Goal: Information Seeking & Learning: Learn about a topic

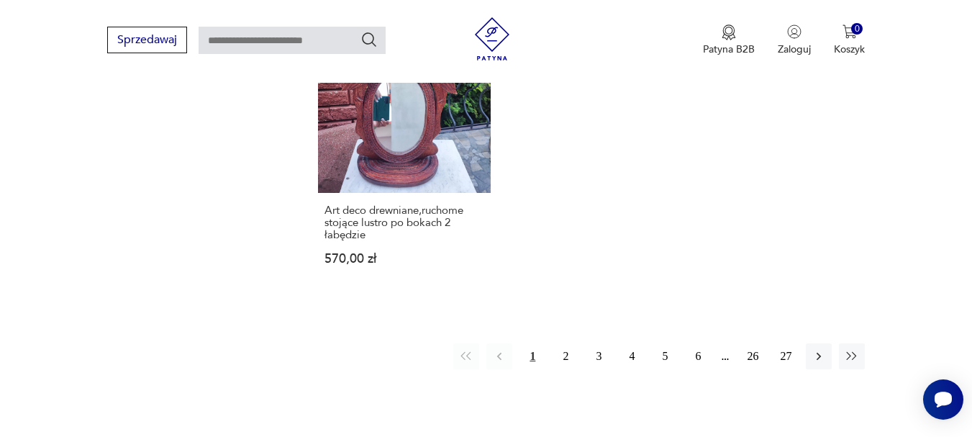
scroll to position [2086, 0]
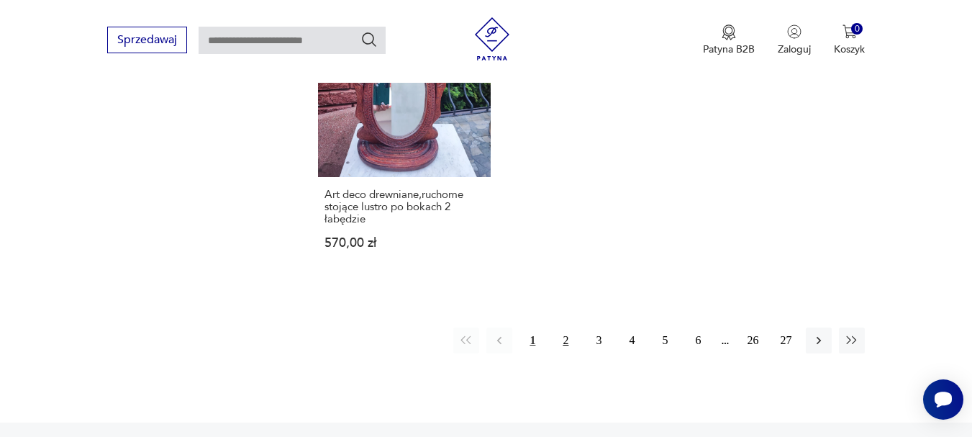
click at [569, 327] on button "2" at bounding box center [565, 340] width 26 height 26
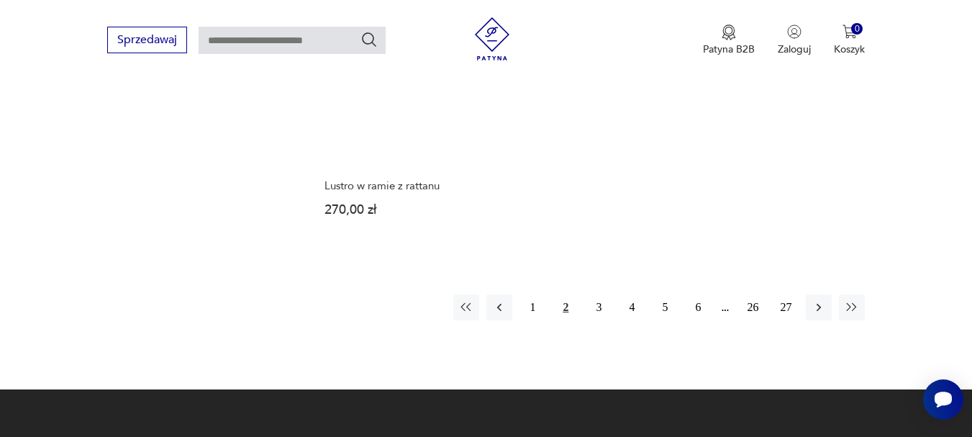
scroll to position [2108, 0]
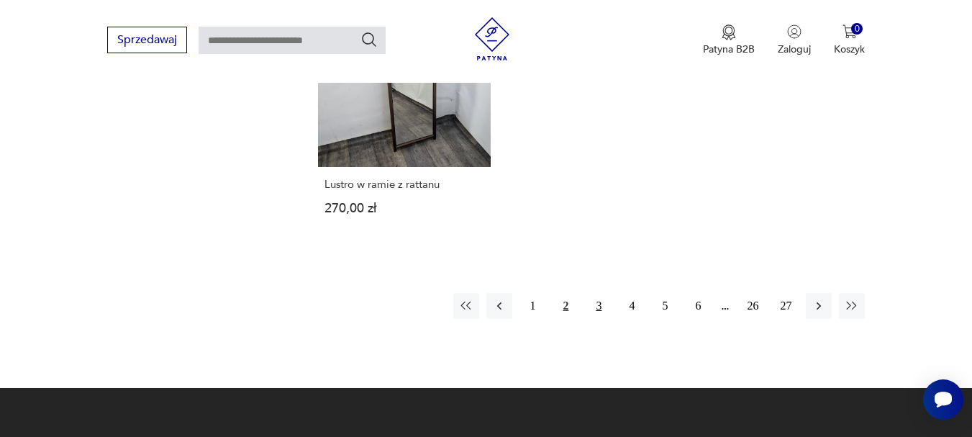
click at [599, 293] on button "3" at bounding box center [598, 306] width 26 height 26
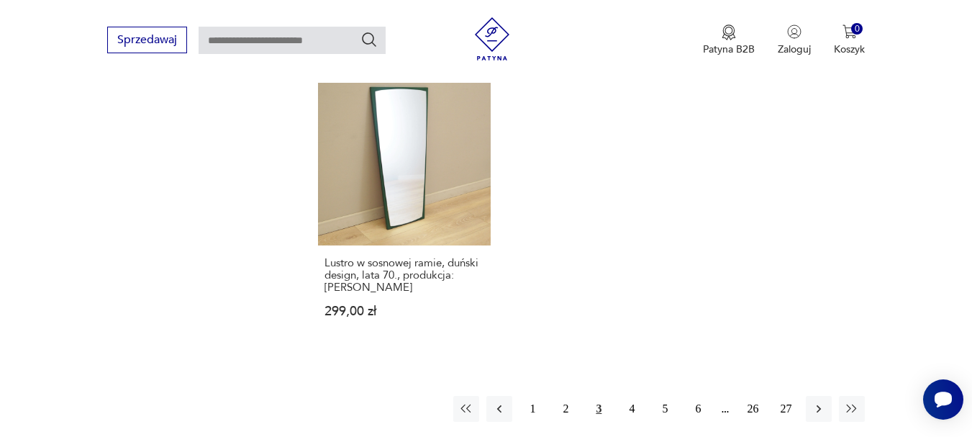
scroll to position [2036, 0]
click at [634, 393] on button "4" at bounding box center [632, 406] width 26 height 26
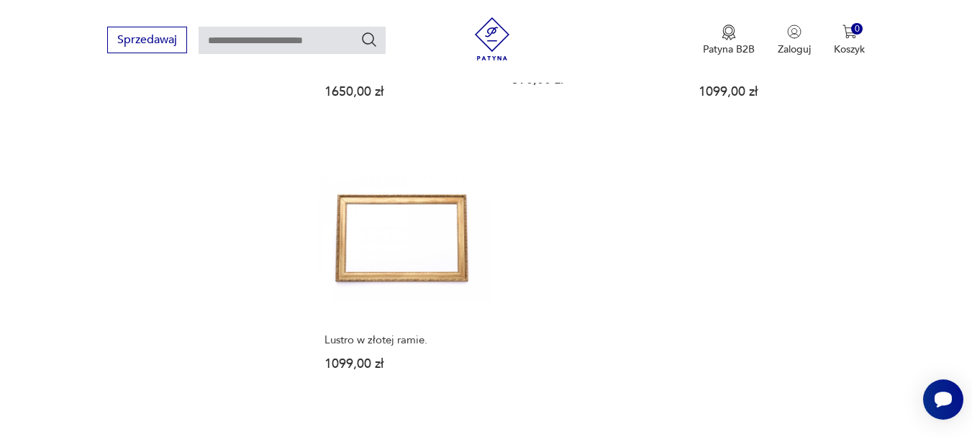
scroll to position [2036, 0]
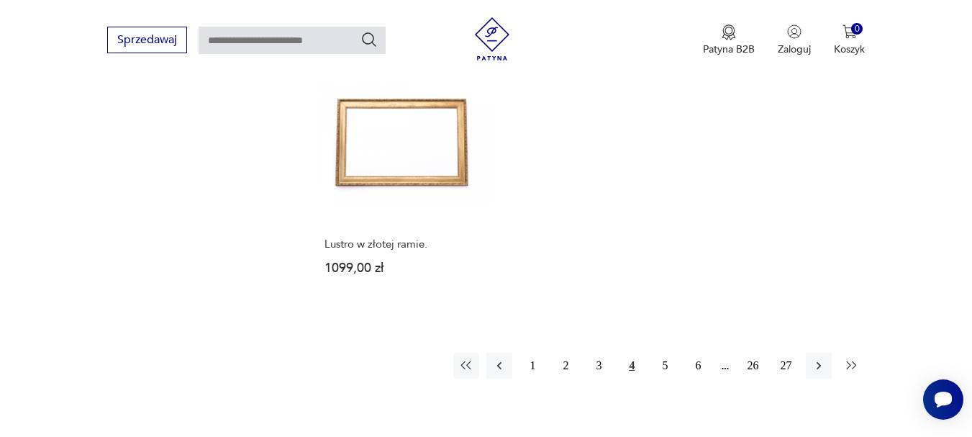
click at [848, 362] on icon "button" at bounding box center [852, 364] width 10 height 8
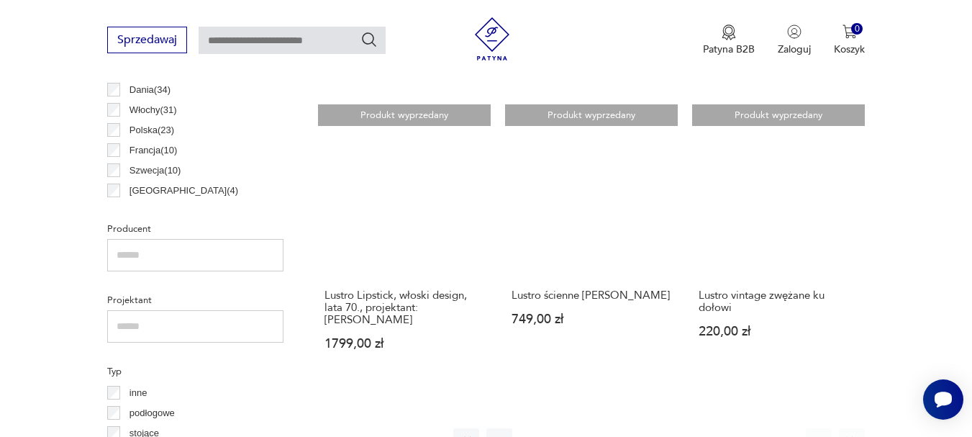
scroll to position [957, 0]
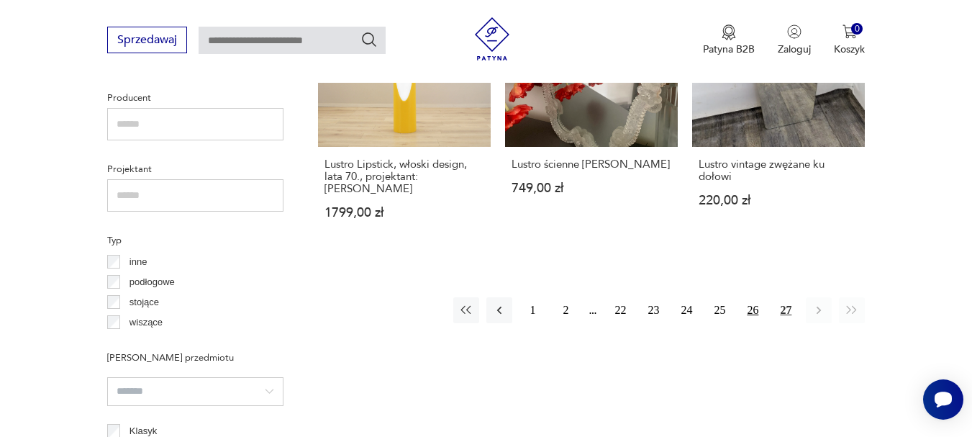
click at [757, 312] on button "26" at bounding box center [752, 310] width 26 height 26
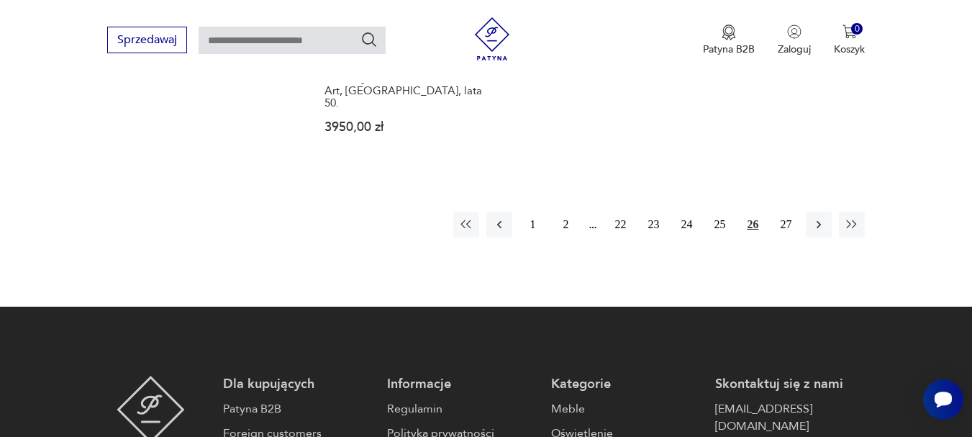
scroll to position [2180, 0]
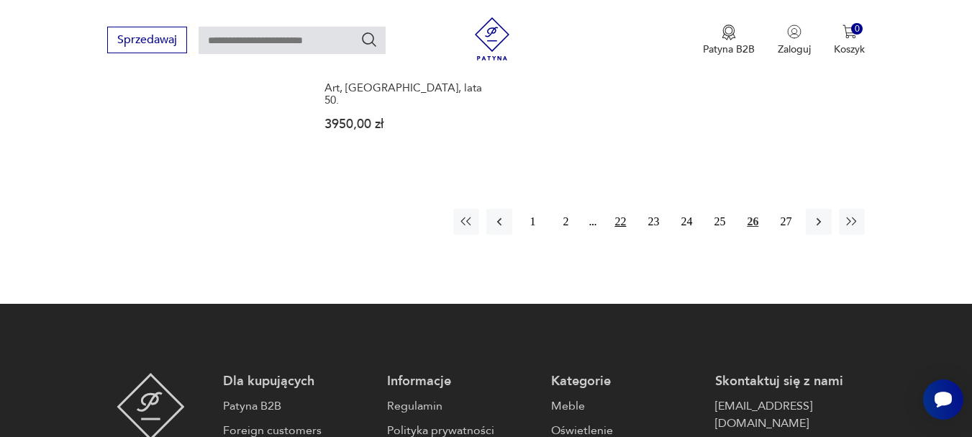
click at [626, 209] on button "22" at bounding box center [620, 222] width 26 height 26
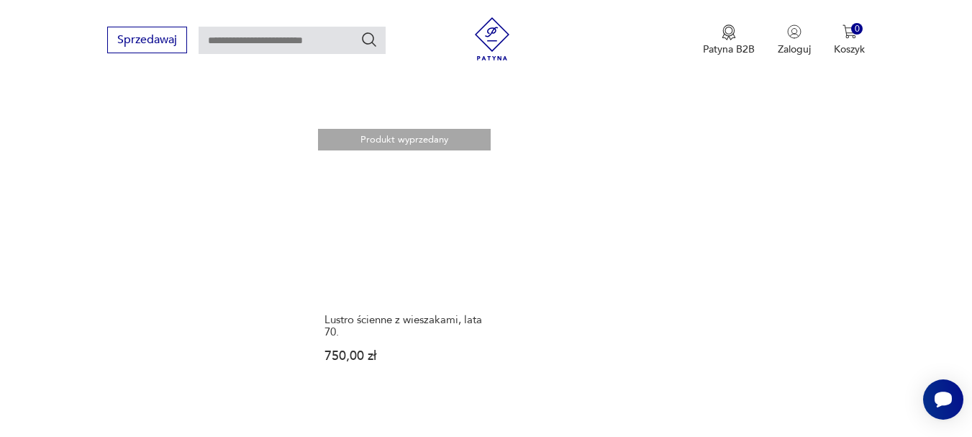
scroll to position [2036, 0]
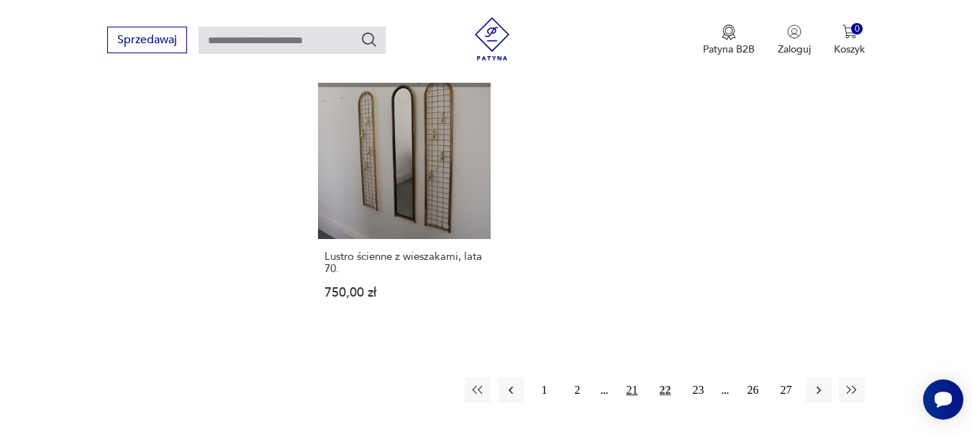
click at [628, 377] on button "21" at bounding box center [632, 390] width 26 height 26
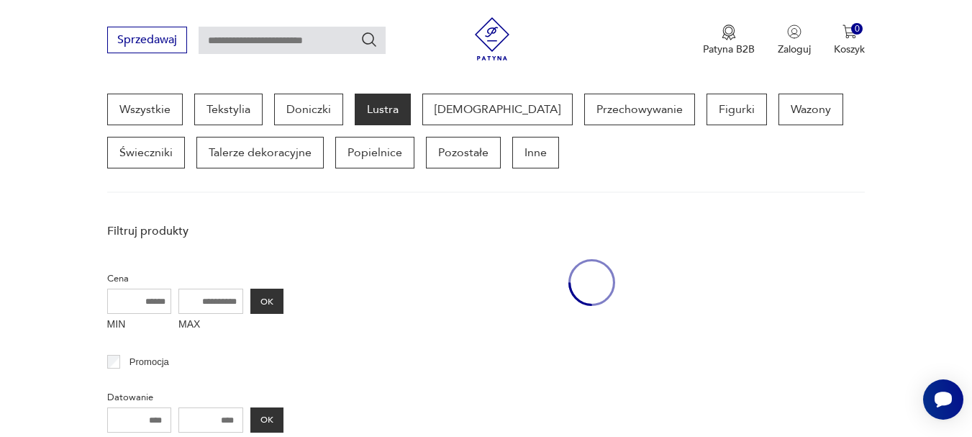
scroll to position [382, 0]
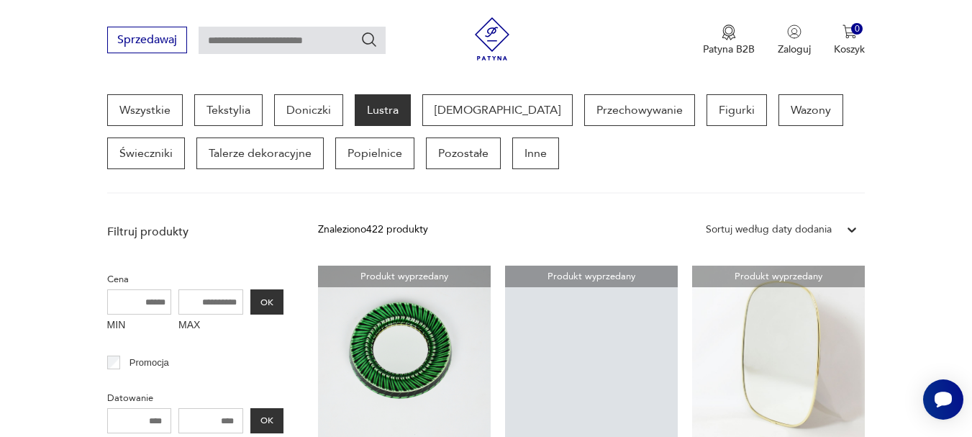
click at [831, 229] on div "Sortuj według daty dodania" at bounding box center [769, 230] width 126 height 16
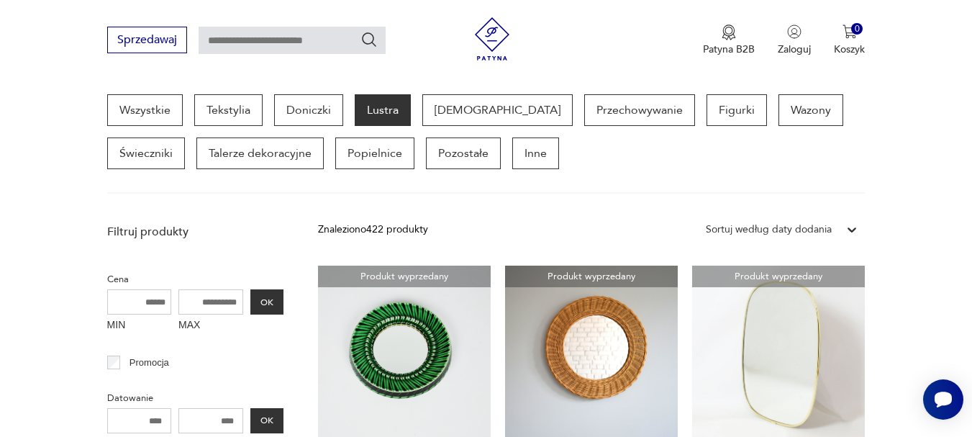
click at [831, 229] on div "Sortuj według daty dodania" at bounding box center [769, 230] width 126 height 16
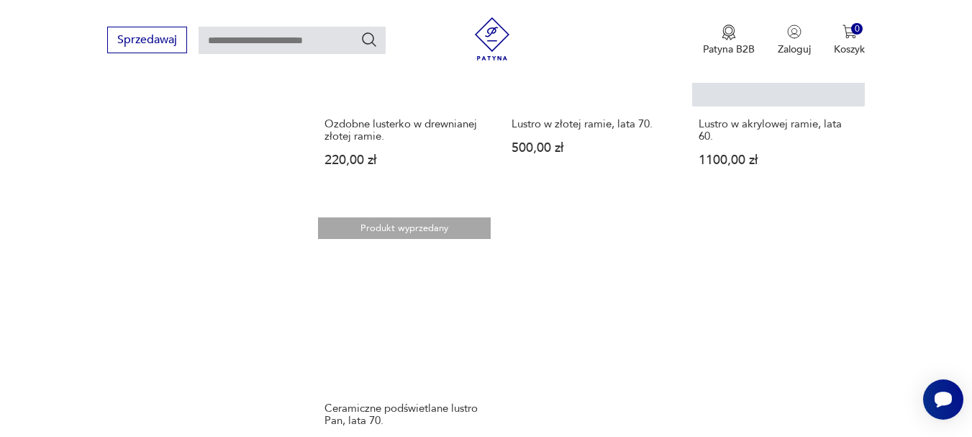
scroll to position [2180, 0]
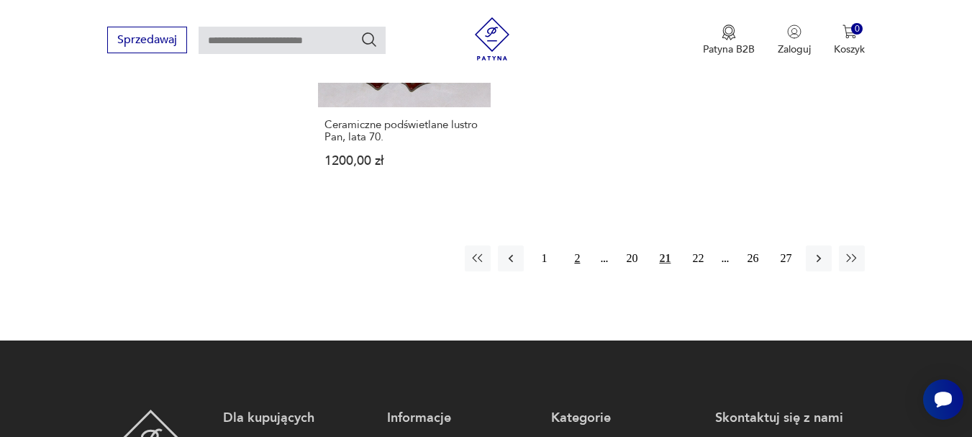
click at [580, 245] on button "2" at bounding box center [577, 258] width 26 height 26
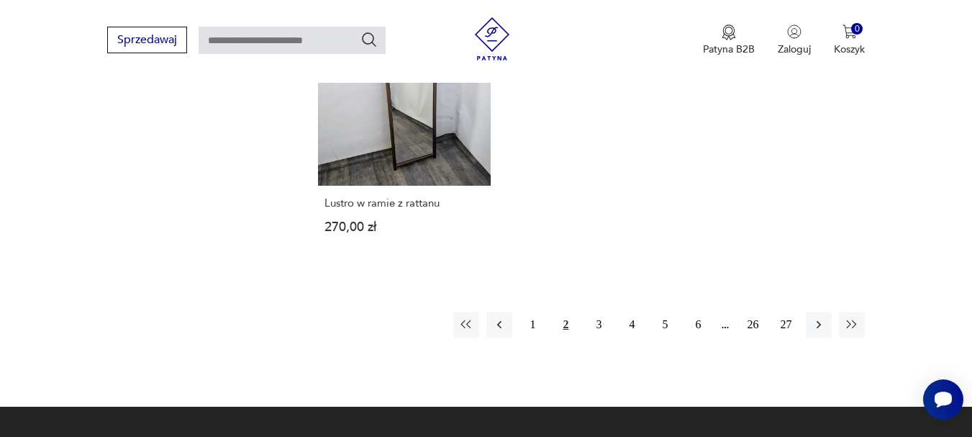
scroll to position [2108, 0]
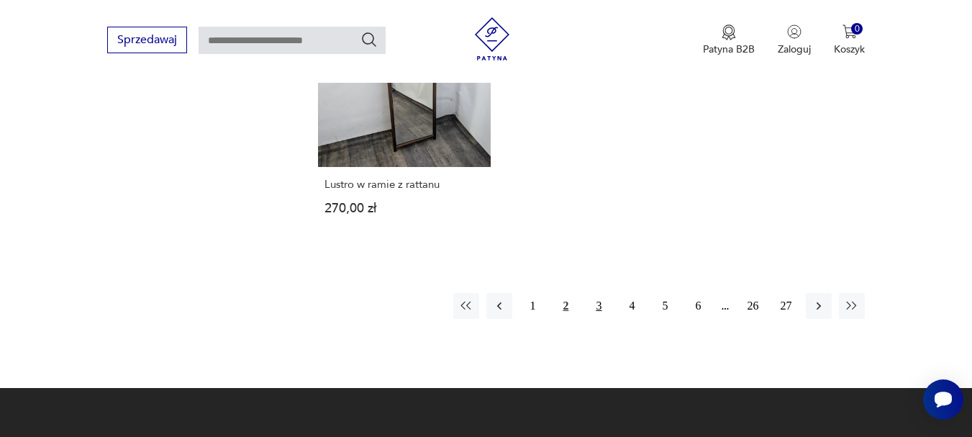
click at [599, 293] on button "3" at bounding box center [598, 306] width 26 height 26
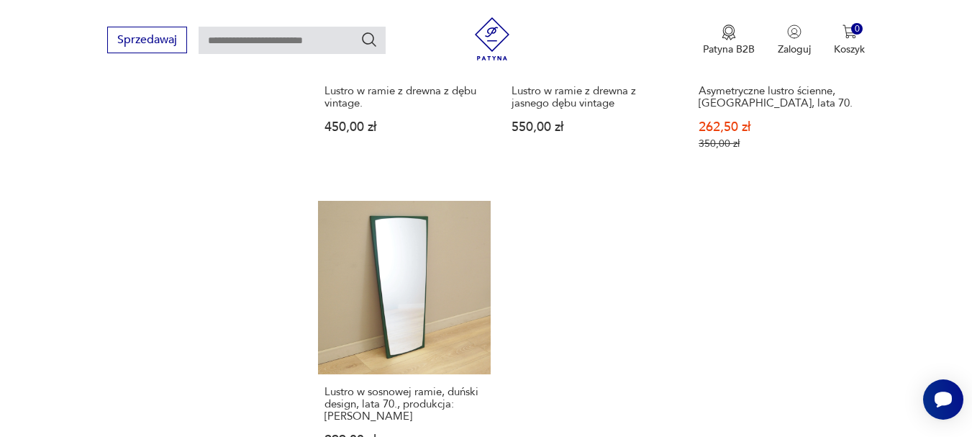
scroll to position [2036, 0]
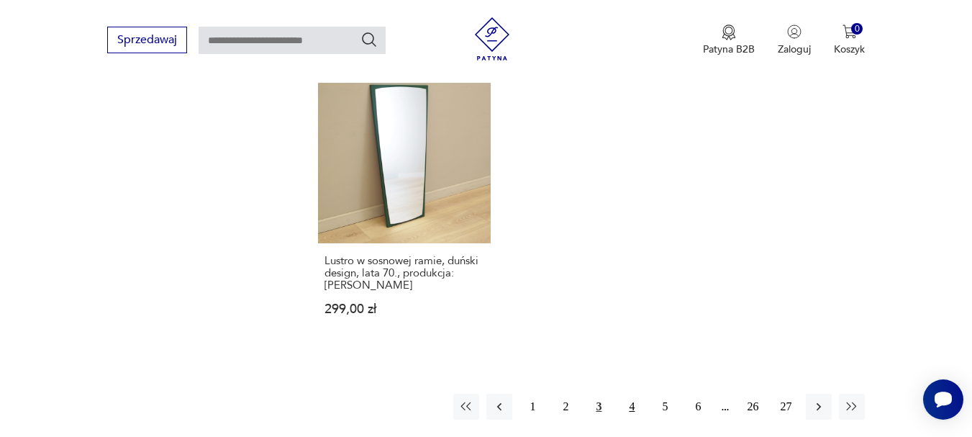
click at [631, 393] on button "4" at bounding box center [632, 406] width 26 height 26
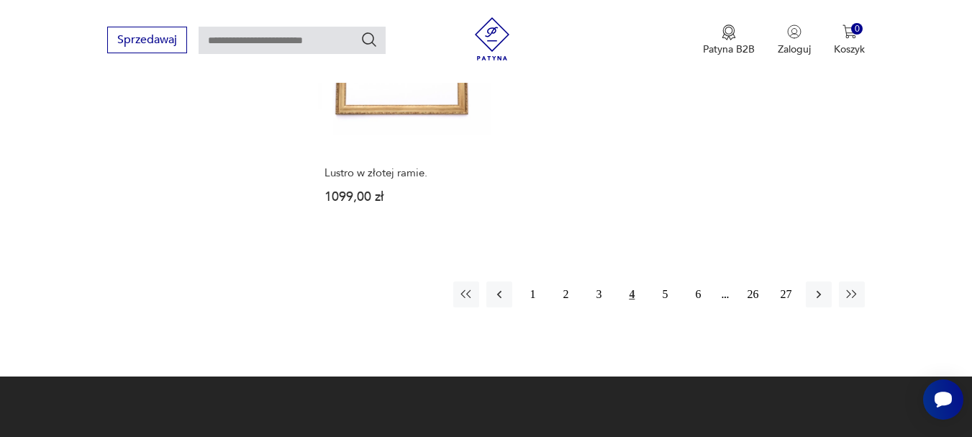
scroll to position [2108, 0]
click at [813, 296] on icon "button" at bounding box center [818, 293] width 14 height 14
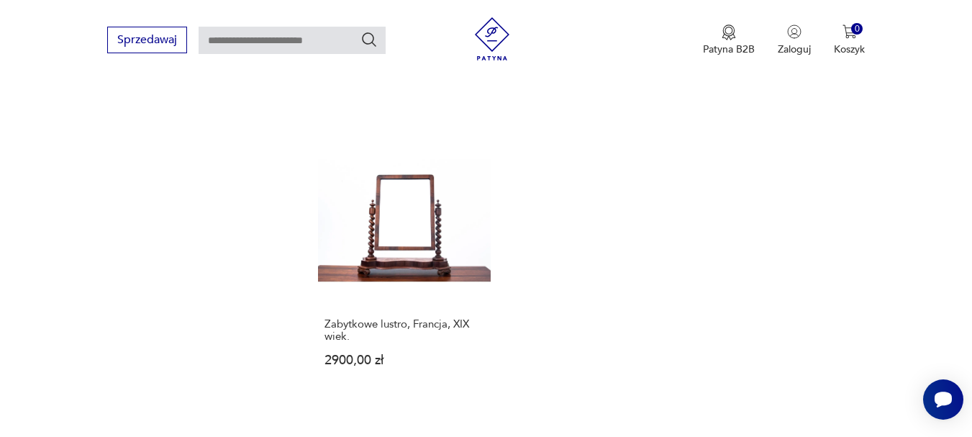
scroll to position [2036, 0]
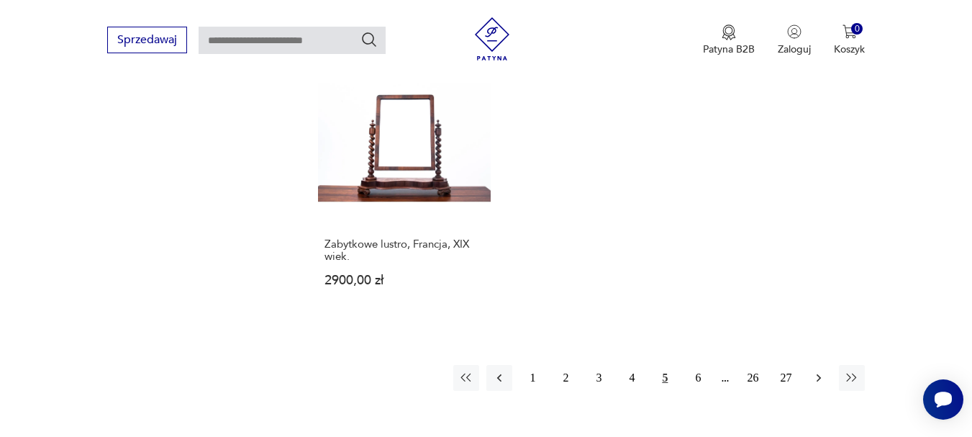
click at [815, 370] on icon "button" at bounding box center [818, 377] width 14 height 14
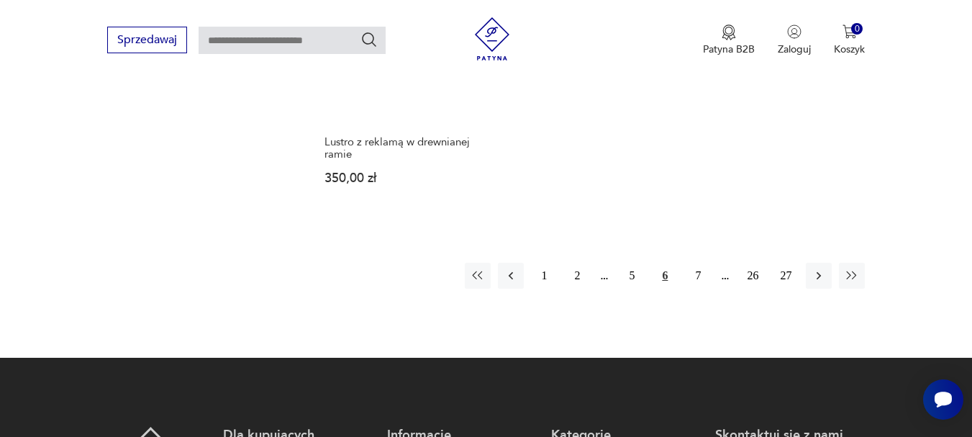
scroll to position [2180, 0]
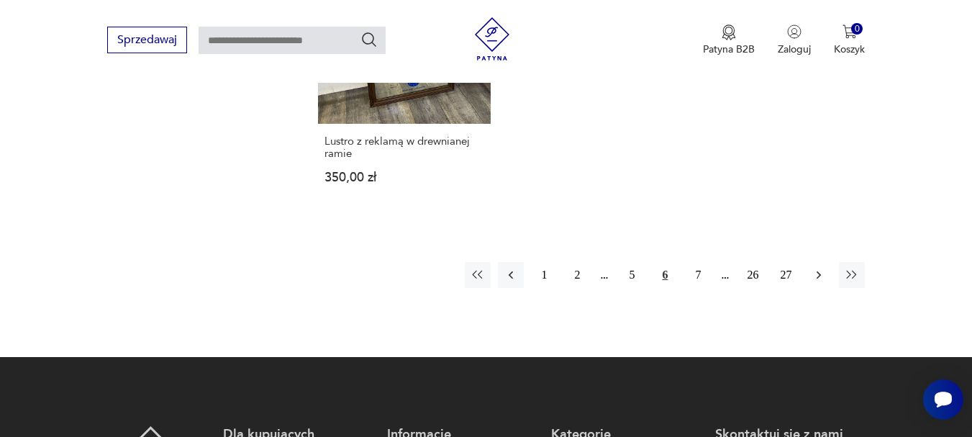
click at [818, 268] on icon "button" at bounding box center [818, 275] width 14 height 14
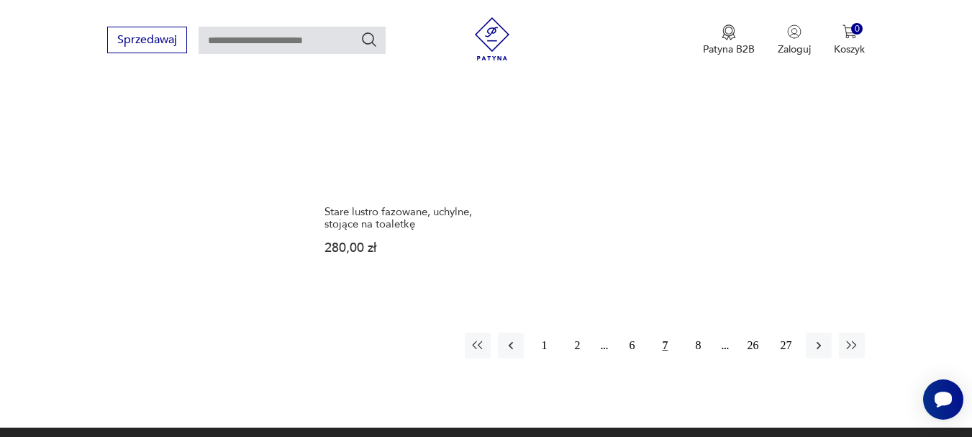
scroll to position [2108, 0]
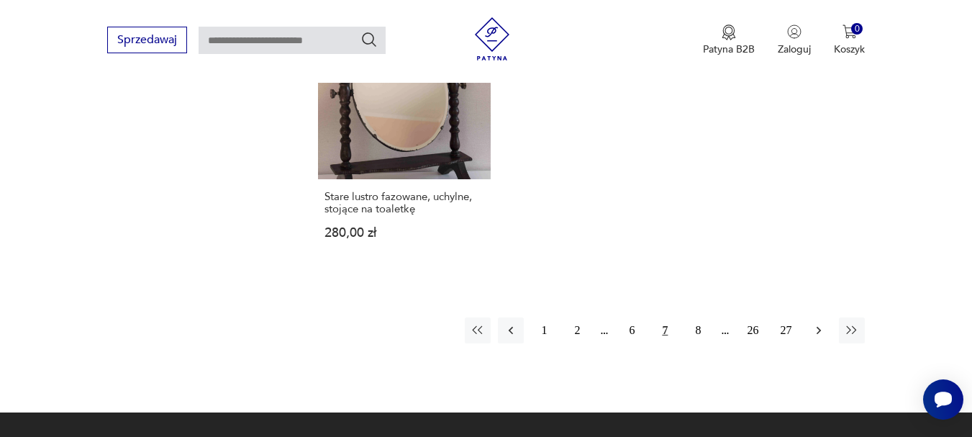
click at [816, 323] on icon "button" at bounding box center [818, 330] width 14 height 14
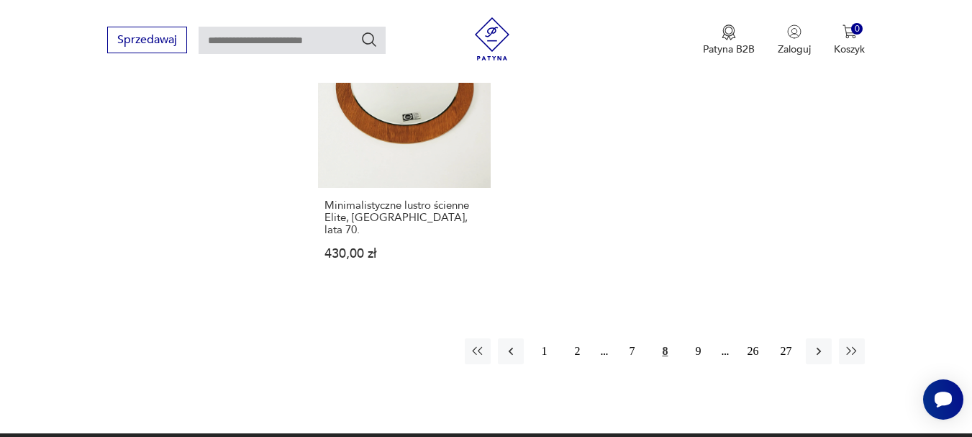
scroll to position [2180, 0]
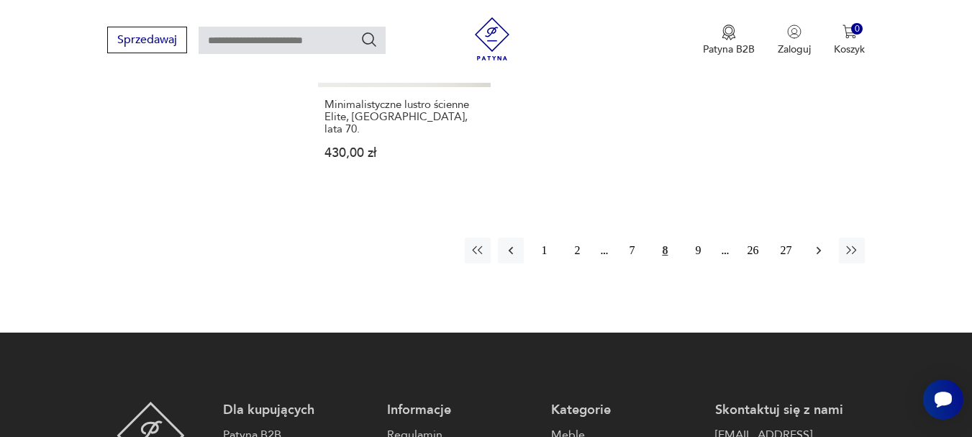
click at [819, 243] on icon "button" at bounding box center [818, 250] width 14 height 14
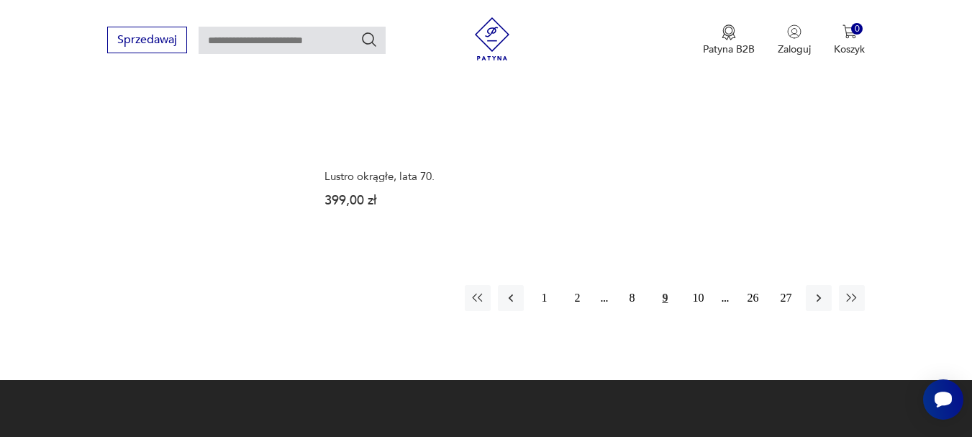
scroll to position [2202, 0]
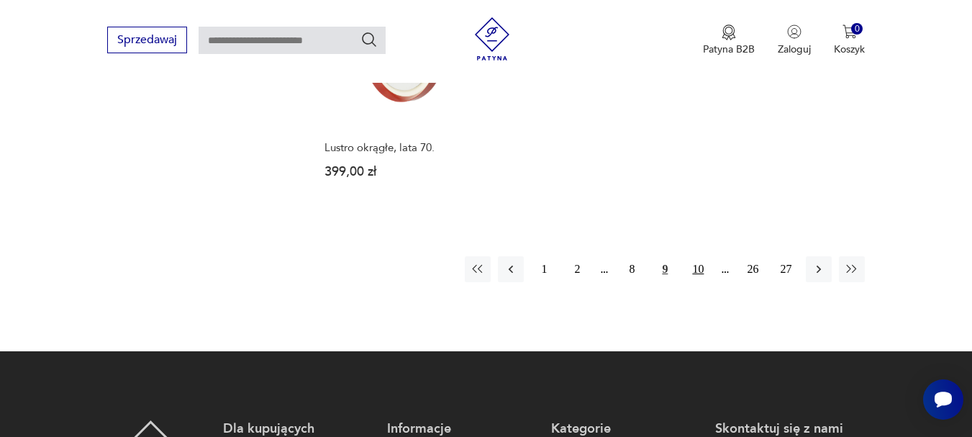
click at [697, 256] on button "10" at bounding box center [698, 269] width 26 height 26
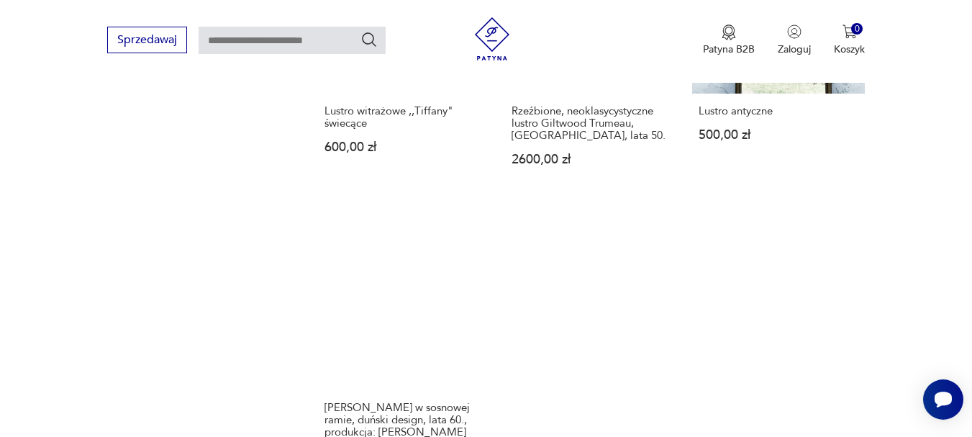
scroll to position [2108, 0]
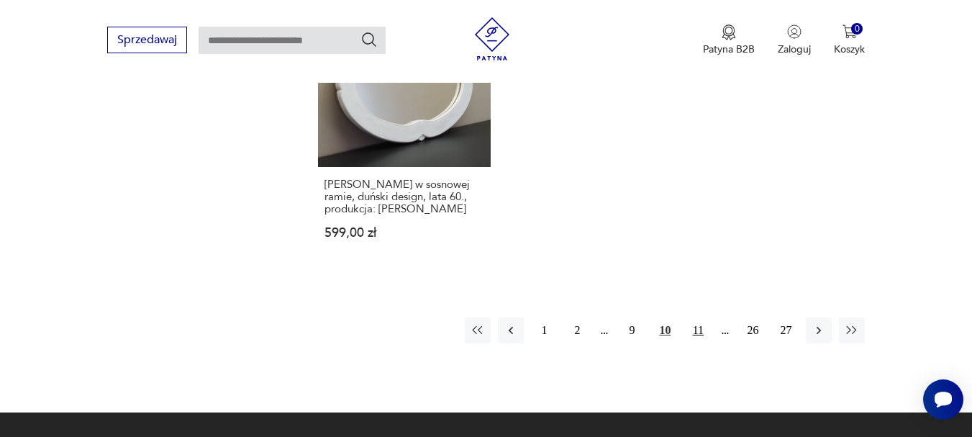
click at [699, 317] on button "11" at bounding box center [698, 330] width 26 height 26
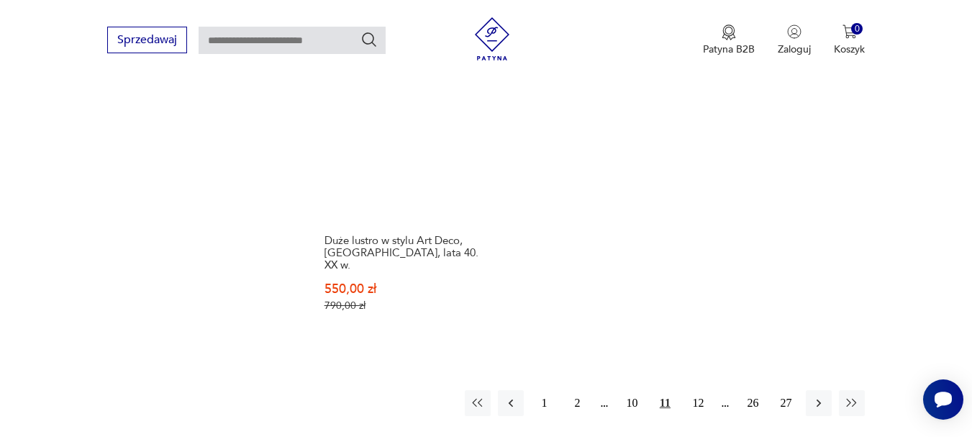
scroll to position [2108, 0]
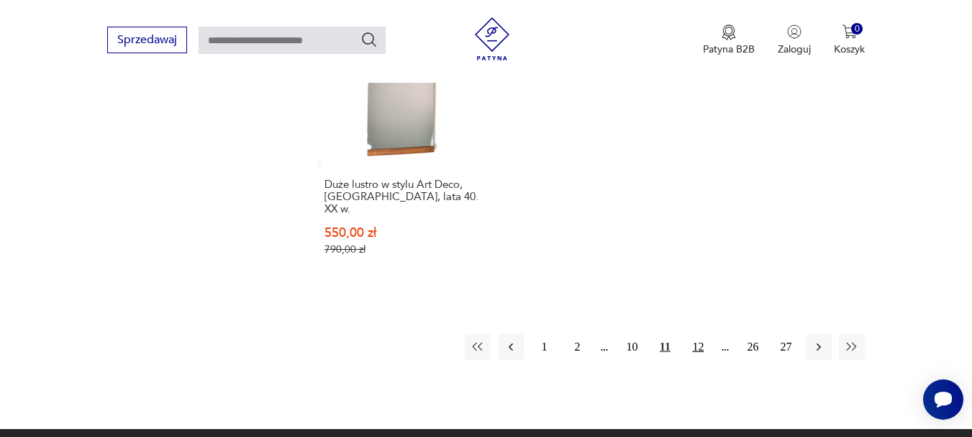
click at [698, 334] on button "12" at bounding box center [698, 347] width 26 height 26
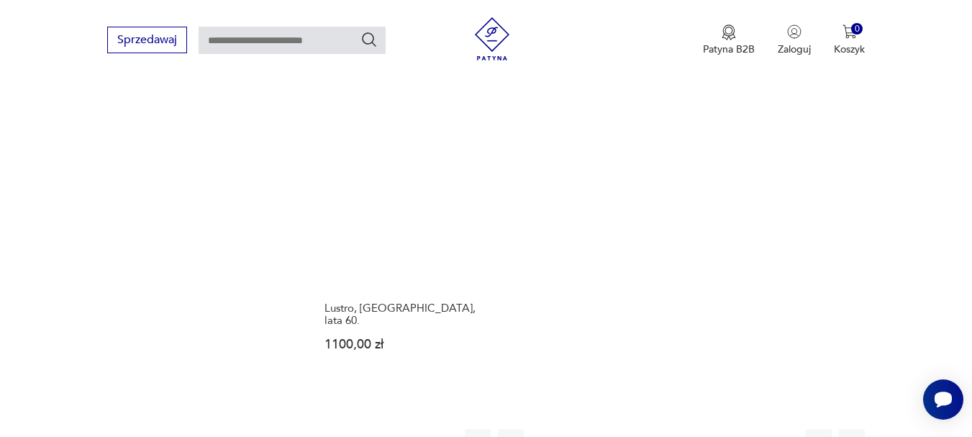
scroll to position [2036, 0]
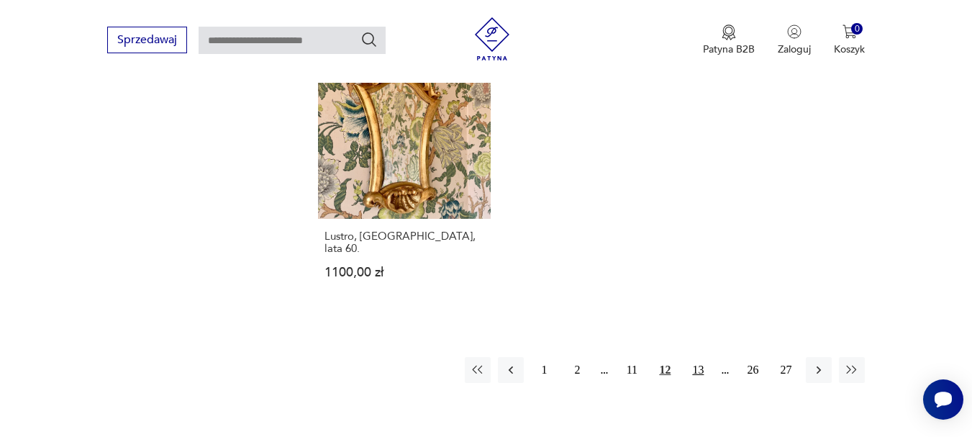
click at [697, 357] on button "13" at bounding box center [698, 370] width 26 height 26
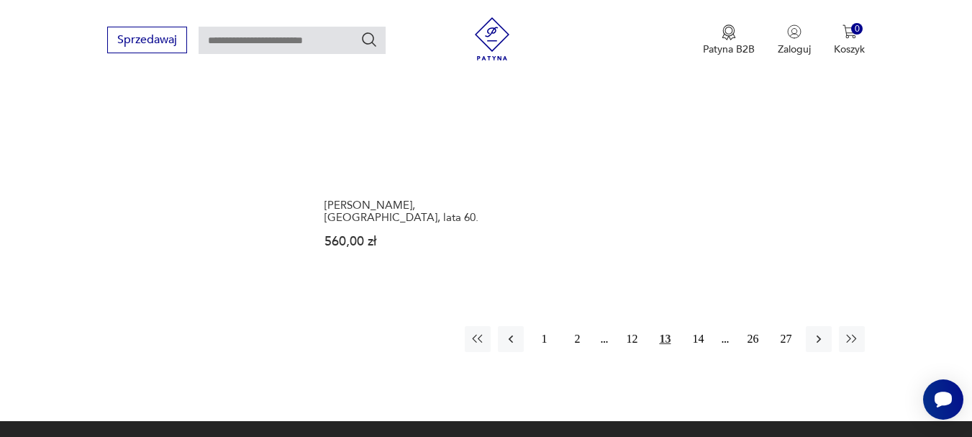
scroll to position [2108, 0]
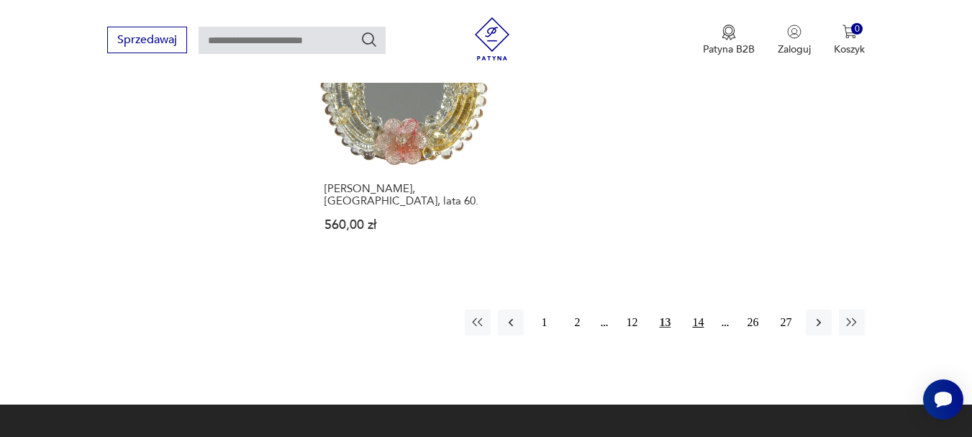
click at [699, 309] on button "14" at bounding box center [698, 322] width 26 height 26
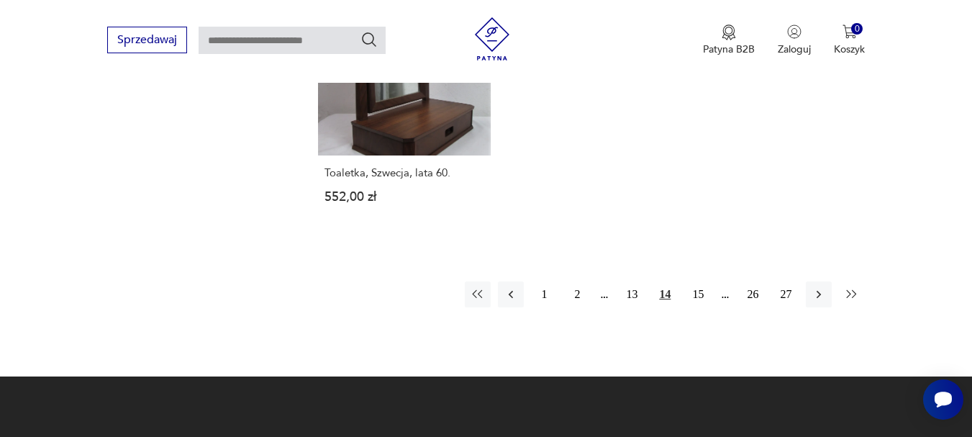
scroll to position [2180, 0]
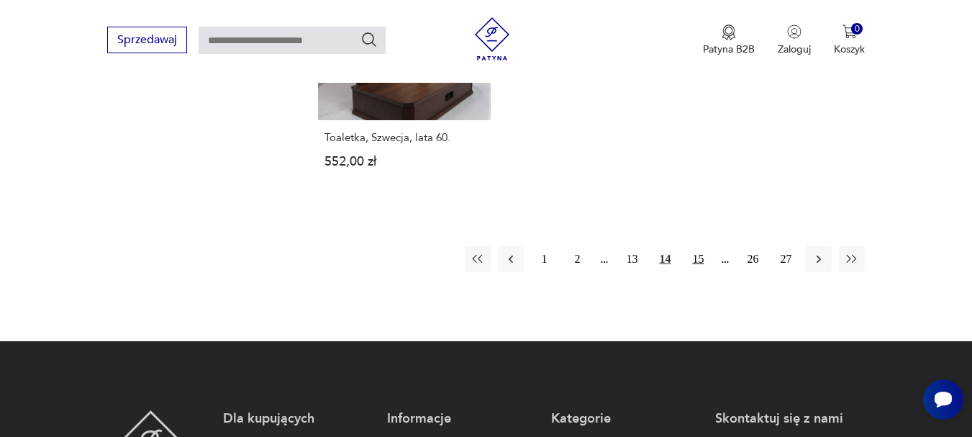
click at [695, 246] on button "15" at bounding box center [698, 259] width 26 height 26
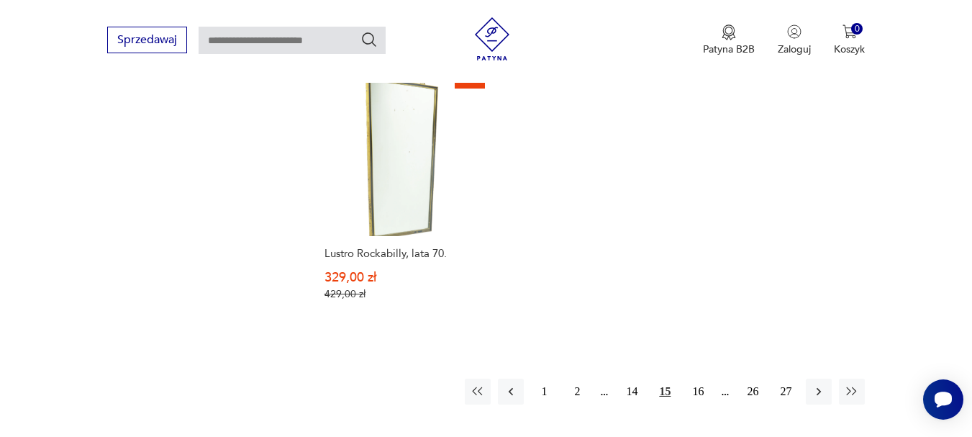
scroll to position [2108, 0]
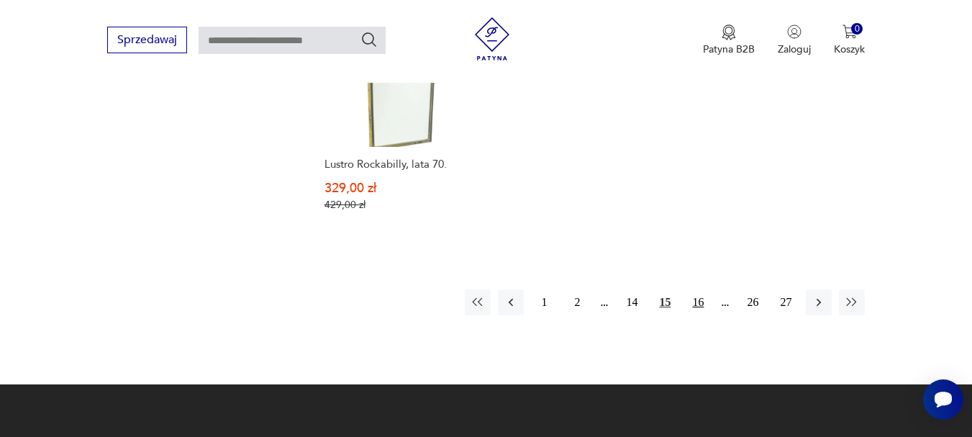
click at [698, 301] on button "16" at bounding box center [698, 302] width 26 height 26
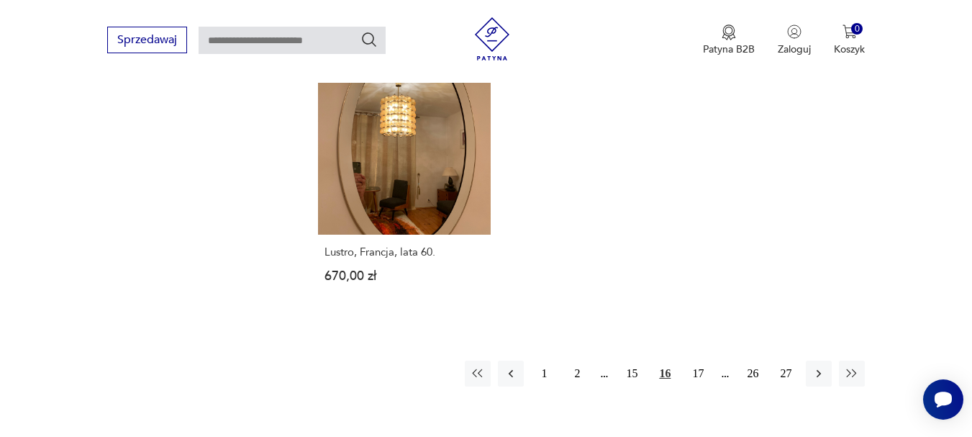
scroll to position [2108, 0]
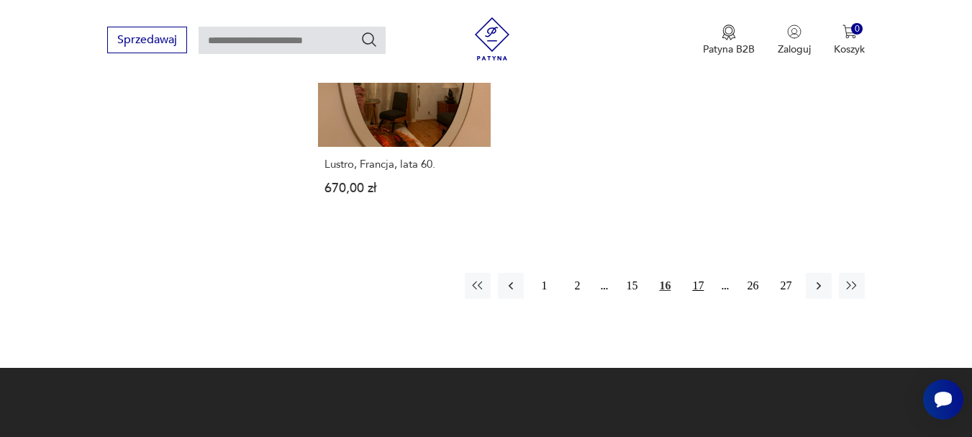
click at [699, 273] on button "17" at bounding box center [698, 286] width 26 height 26
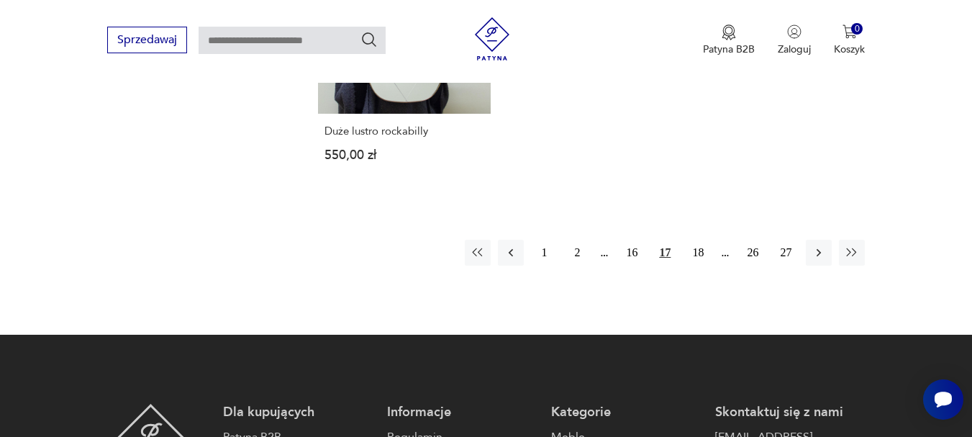
scroll to position [2108, 0]
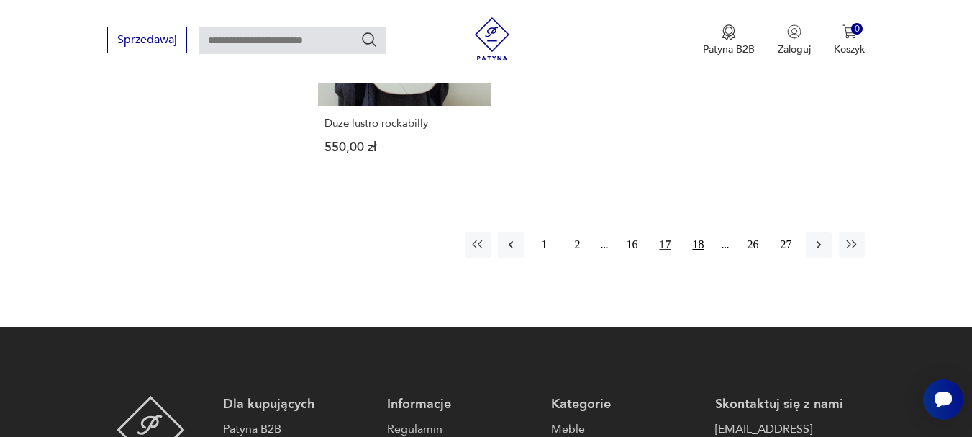
click at [697, 247] on button "18" at bounding box center [698, 245] width 26 height 26
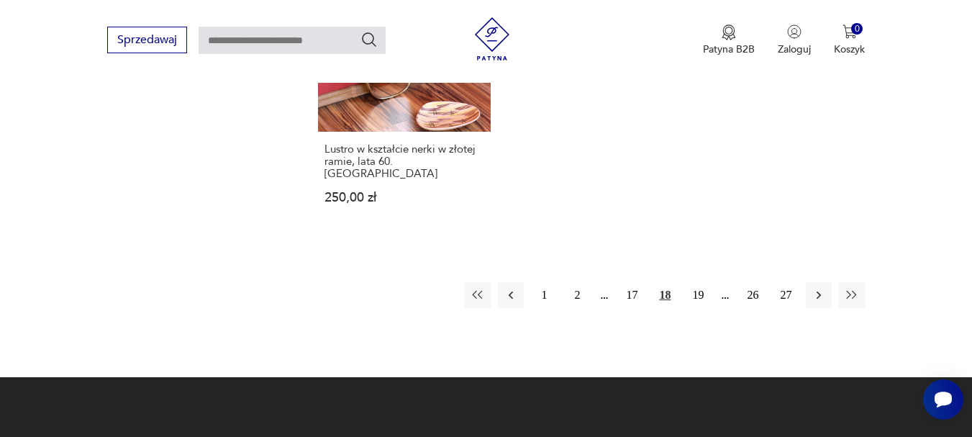
scroll to position [2108, 0]
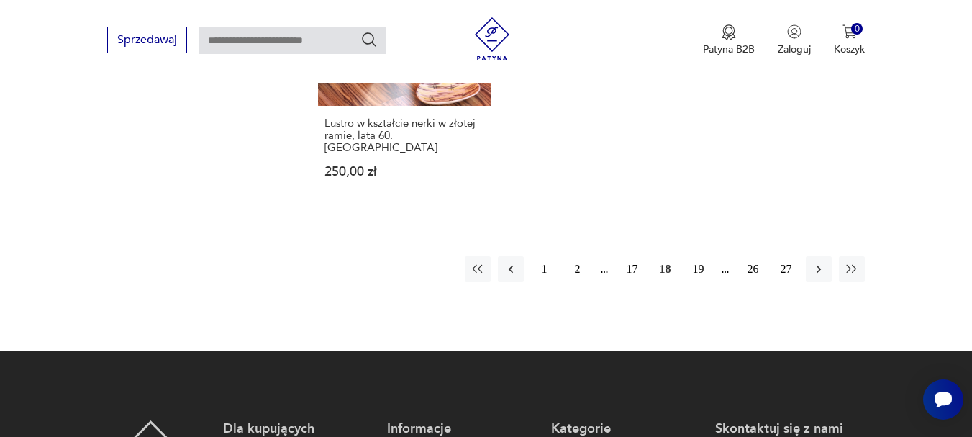
click at [698, 256] on button "19" at bounding box center [698, 269] width 26 height 26
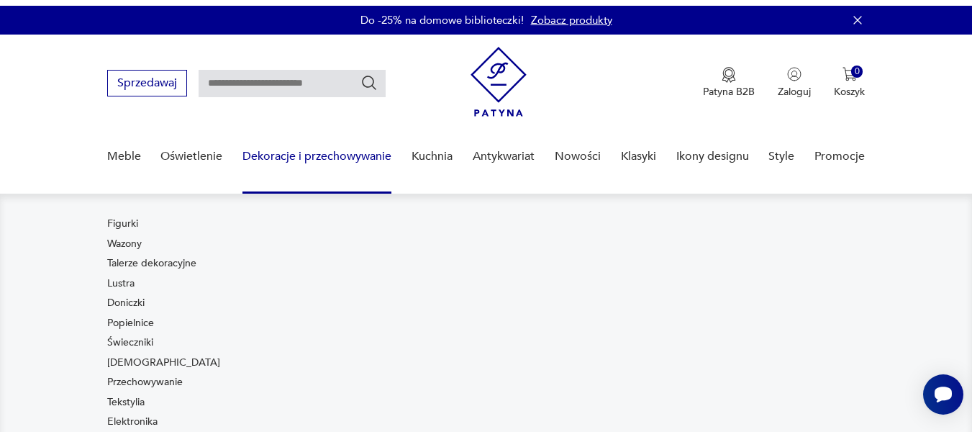
scroll to position [72, 0]
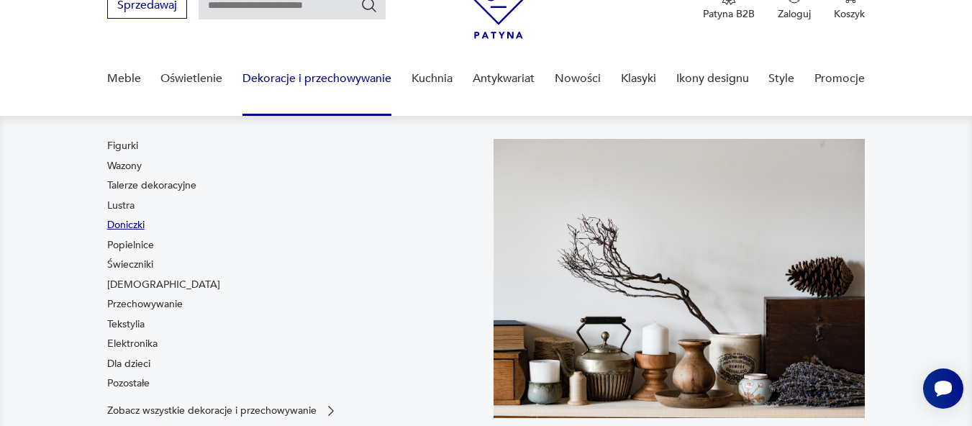
click at [134, 223] on link "Doniczki" at bounding box center [125, 225] width 37 height 14
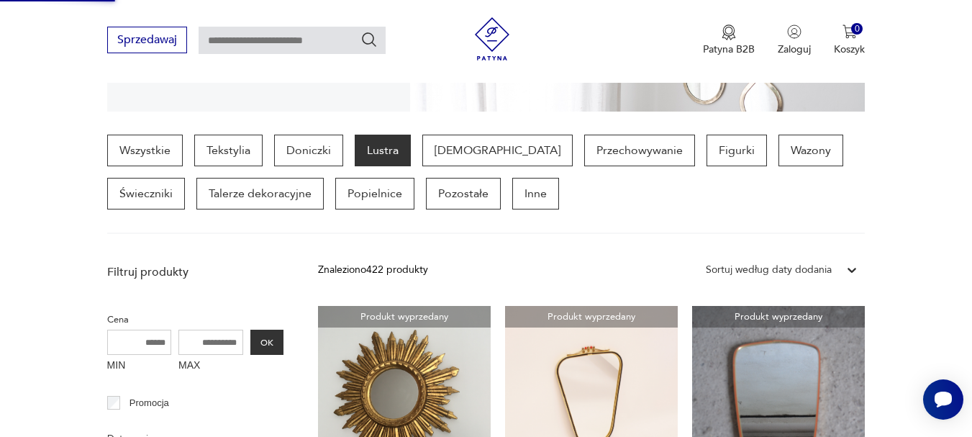
scroll to position [360, 0]
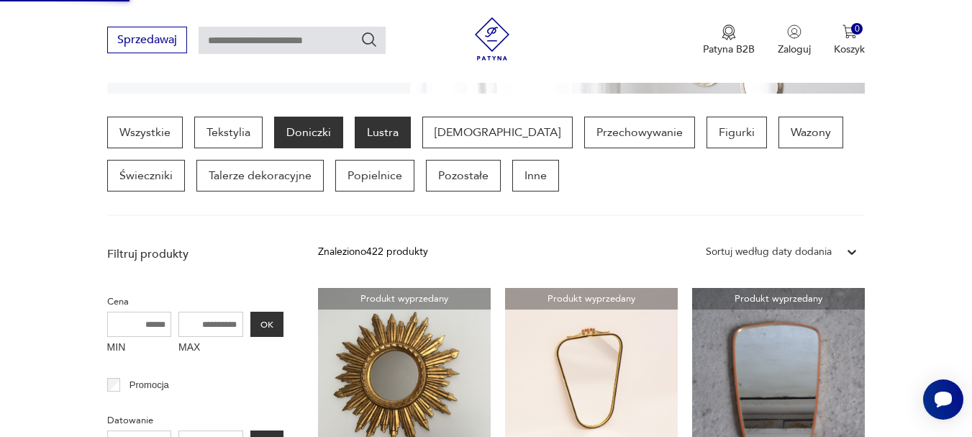
click at [305, 125] on p "Doniczki" at bounding box center [308, 133] width 69 height 32
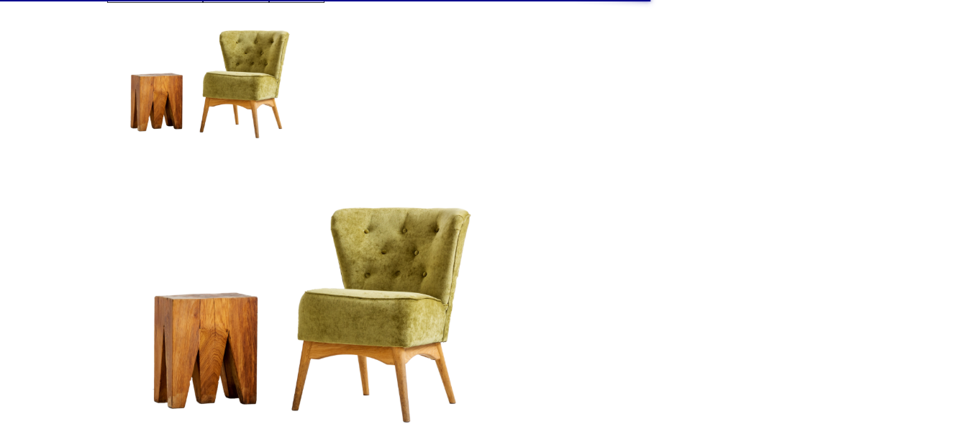
scroll to position [0, 0]
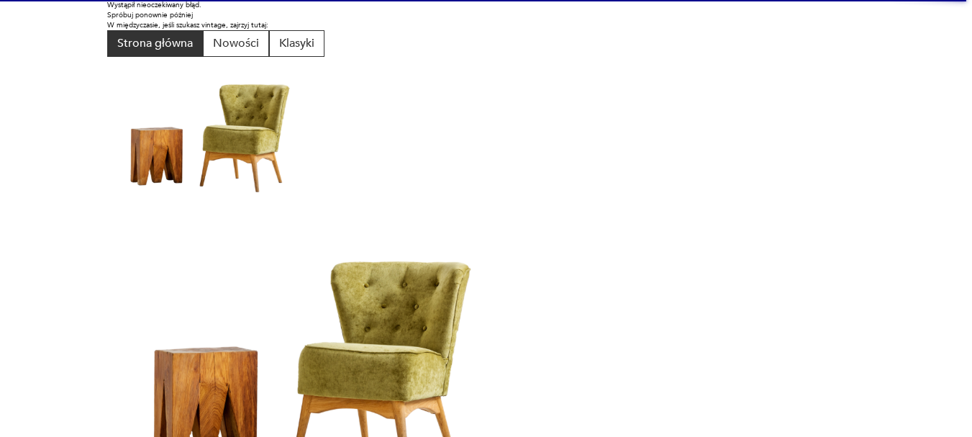
click at [147, 42] on button "Strona główna" at bounding box center [155, 43] width 96 height 27
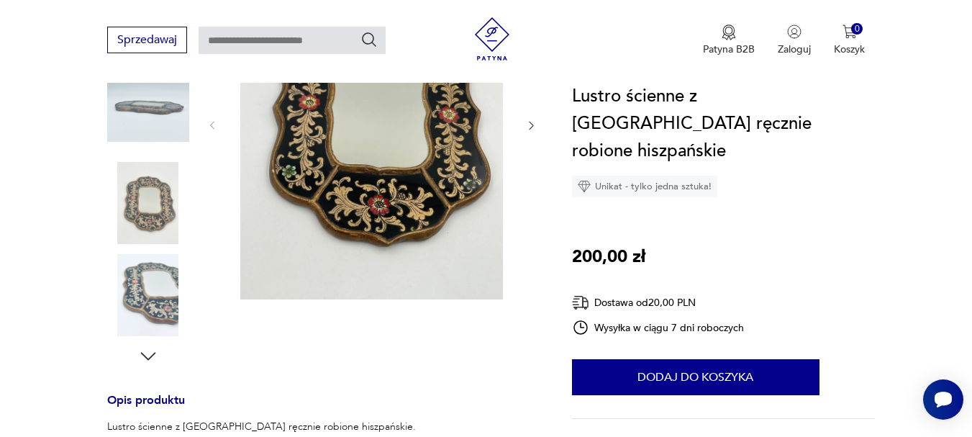
click at [166, 281] on img at bounding box center [148, 295] width 82 height 82
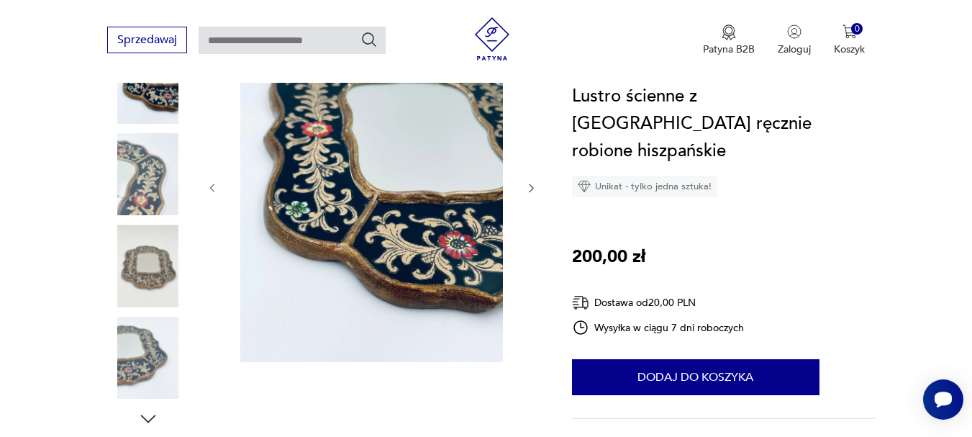
scroll to position [144, 0]
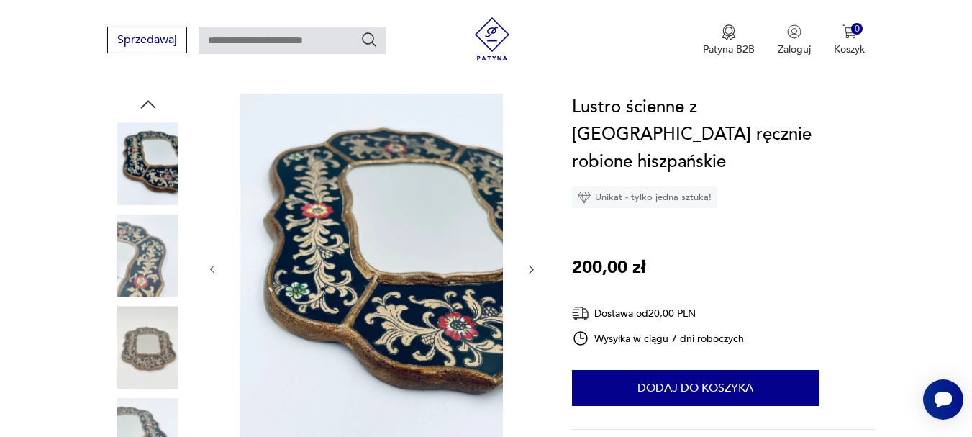
click at [345, 282] on img at bounding box center [371, 269] width 278 height 350
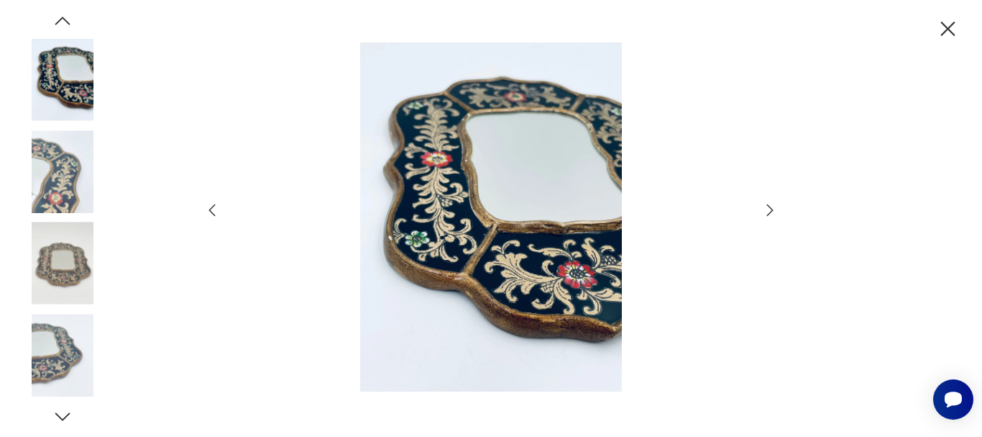
click at [444, 250] on img at bounding box center [491, 217] width 512 height 350
click at [949, 29] on icon "button" at bounding box center [948, 29] width 14 height 14
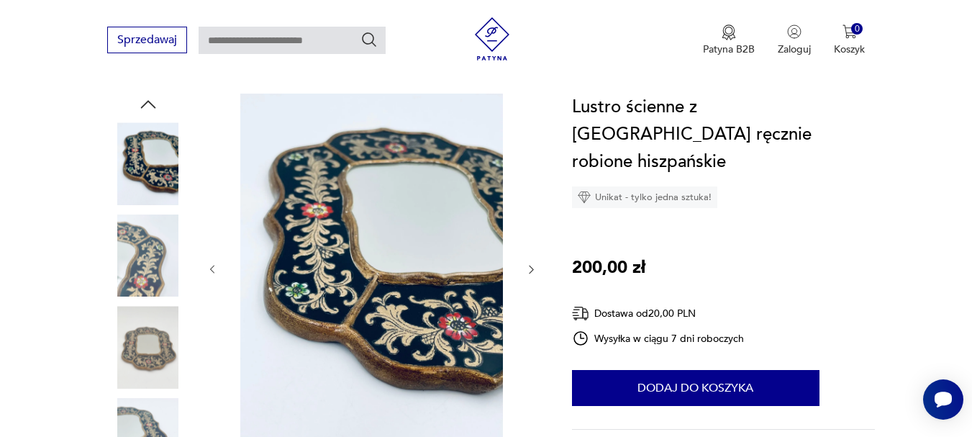
click at [145, 268] on img at bounding box center [148, 255] width 82 height 82
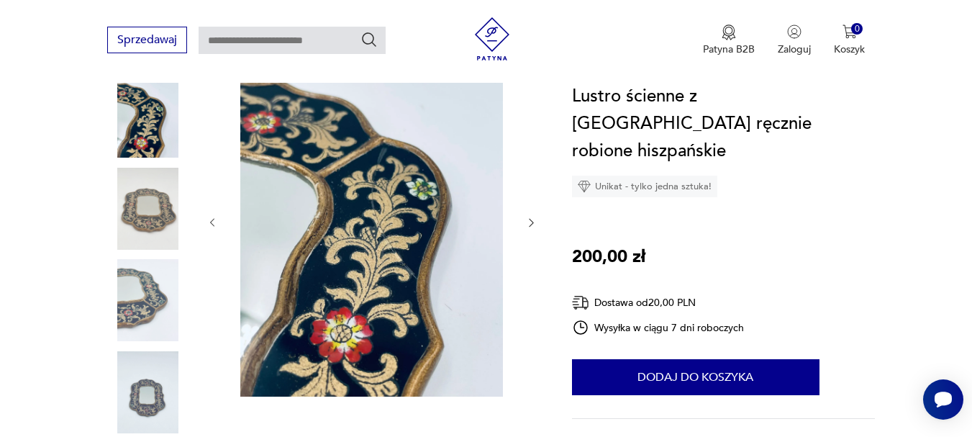
scroll to position [216, 0]
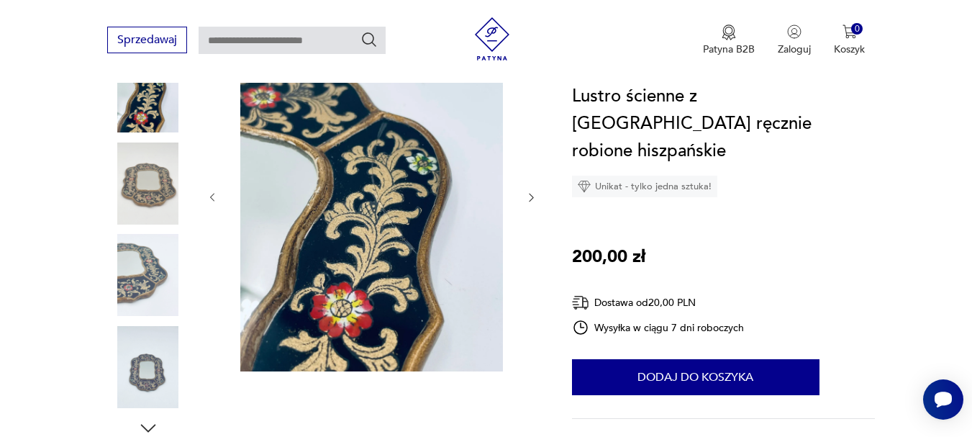
click at [411, 181] on img at bounding box center [371, 197] width 278 height 350
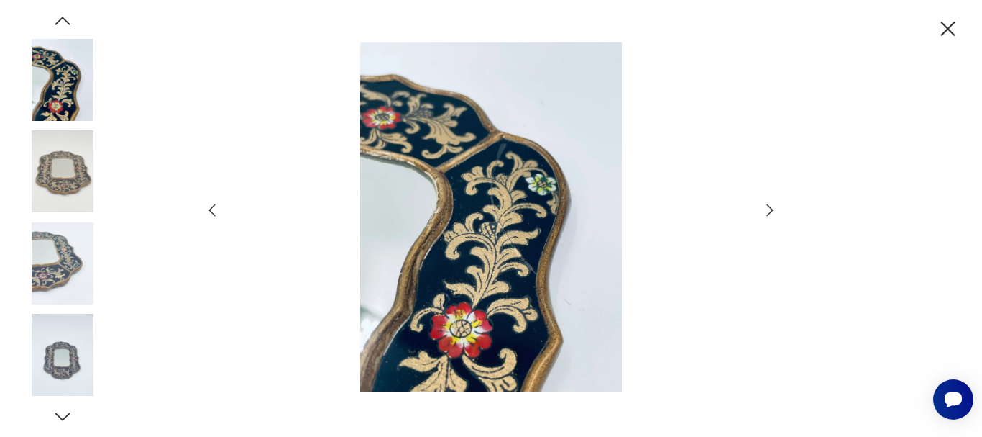
click at [480, 187] on img at bounding box center [491, 217] width 512 height 350
click at [947, 30] on icon "button" at bounding box center [948, 29] width 14 height 14
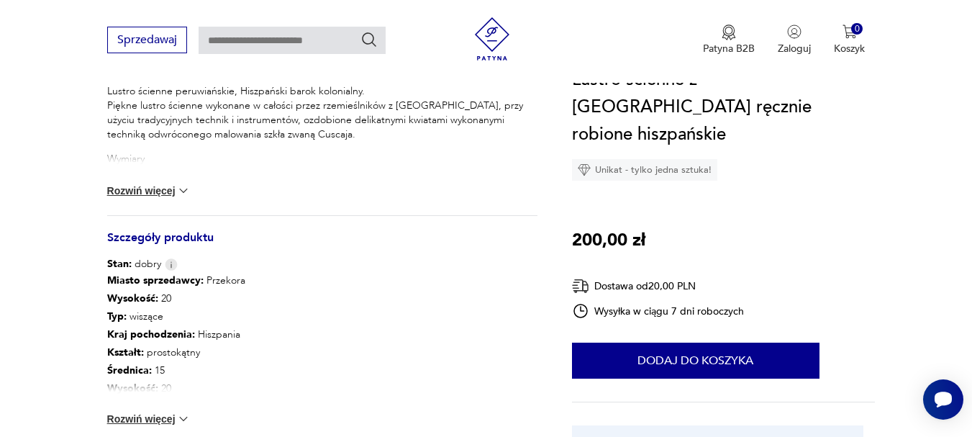
scroll to position [719, 0]
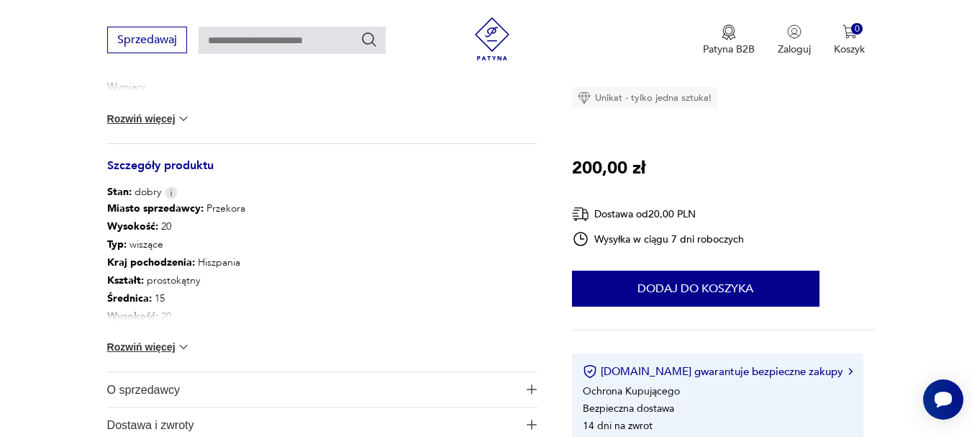
click at [158, 350] on button "Rozwiń więcej" at bounding box center [148, 346] width 83 height 14
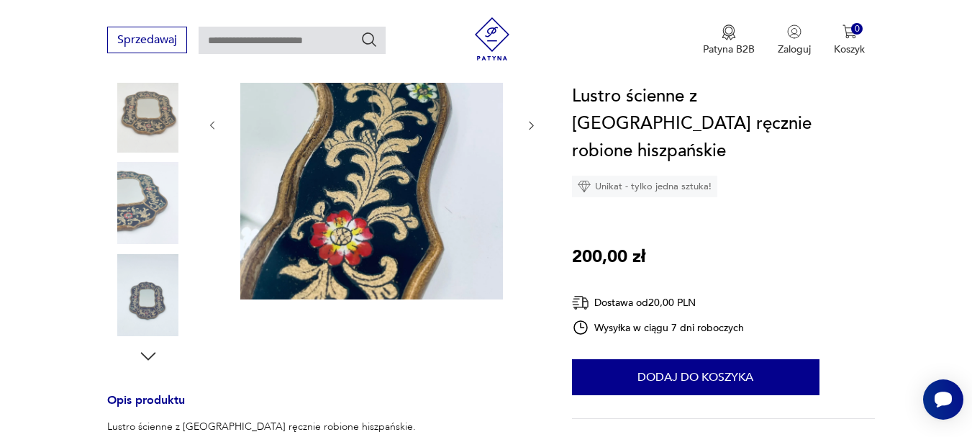
scroll to position [144, 0]
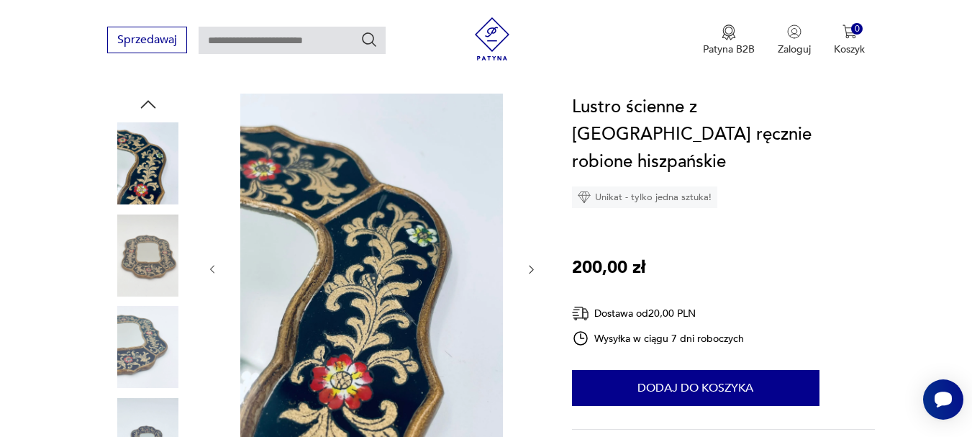
click at [151, 235] on img at bounding box center [148, 255] width 82 height 82
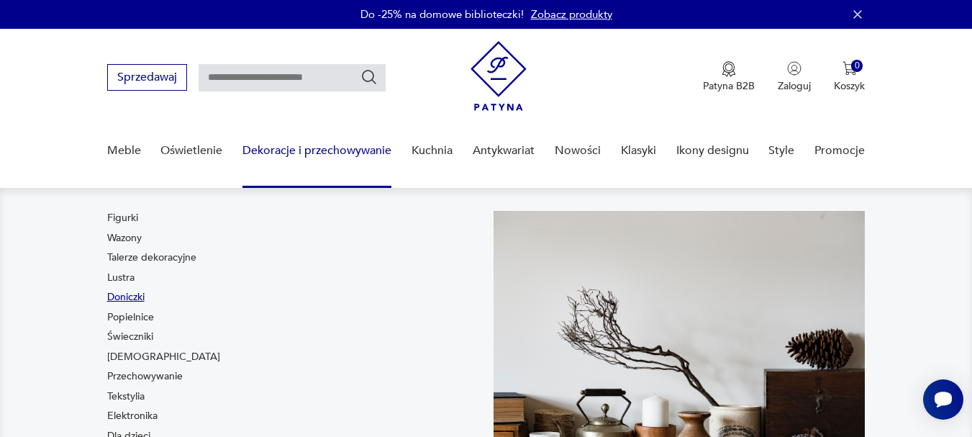
click at [122, 296] on link "Doniczki" at bounding box center [125, 297] width 37 height 14
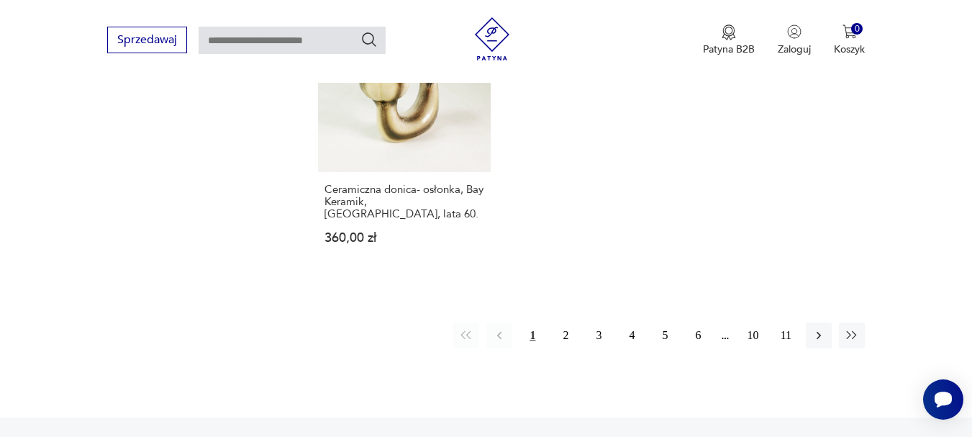
scroll to position [2179, 0]
